Goal: Information Seeking & Learning: Learn about a topic

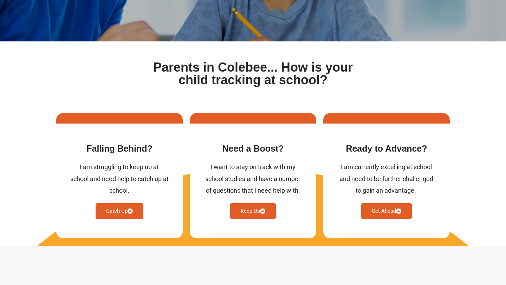
scroll to position [237, 0]
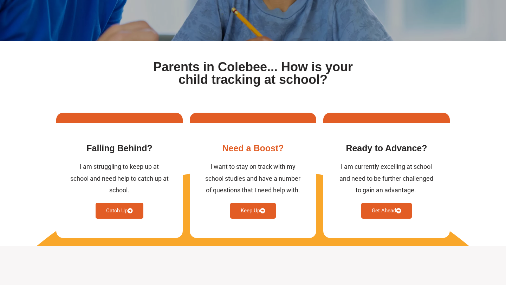
click at [265, 215] on link "Keep Up" at bounding box center [253, 211] width 46 height 16
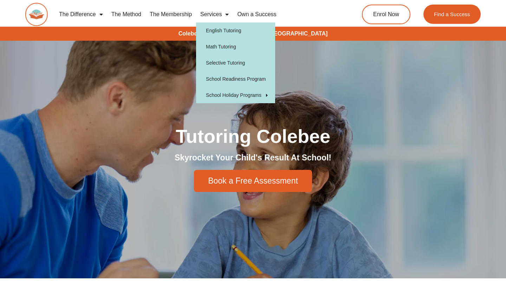
click at [226, 14] on span "Menu" at bounding box center [225, 14] width 7 height 13
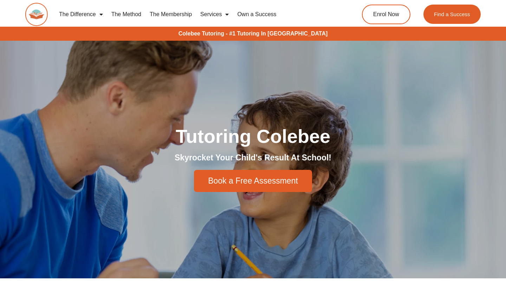
click at [226, 14] on span "Menu" at bounding box center [225, 14] width 7 height 13
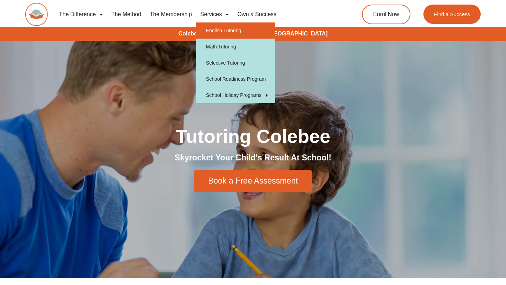
click at [248, 30] on link "English Tutoring" at bounding box center [235, 30] width 79 height 16
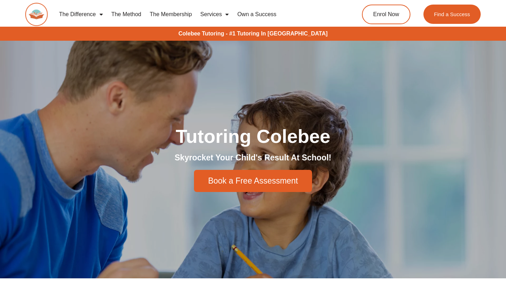
click at [9, 15] on div "The Difference Personalised Program Inspirational Tutors Motivational Learning …" at bounding box center [253, 17] width 506 height 35
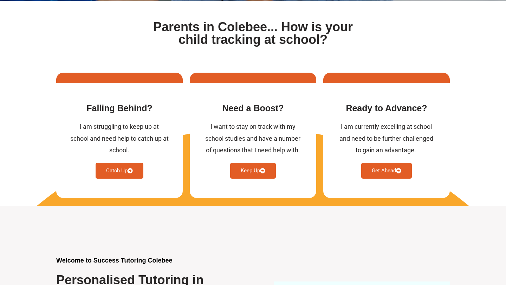
scroll to position [237, 0]
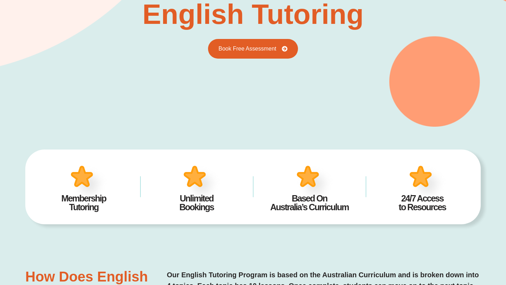
scroll to position [51, 0]
